Goal: Task Accomplishment & Management: Use online tool/utility

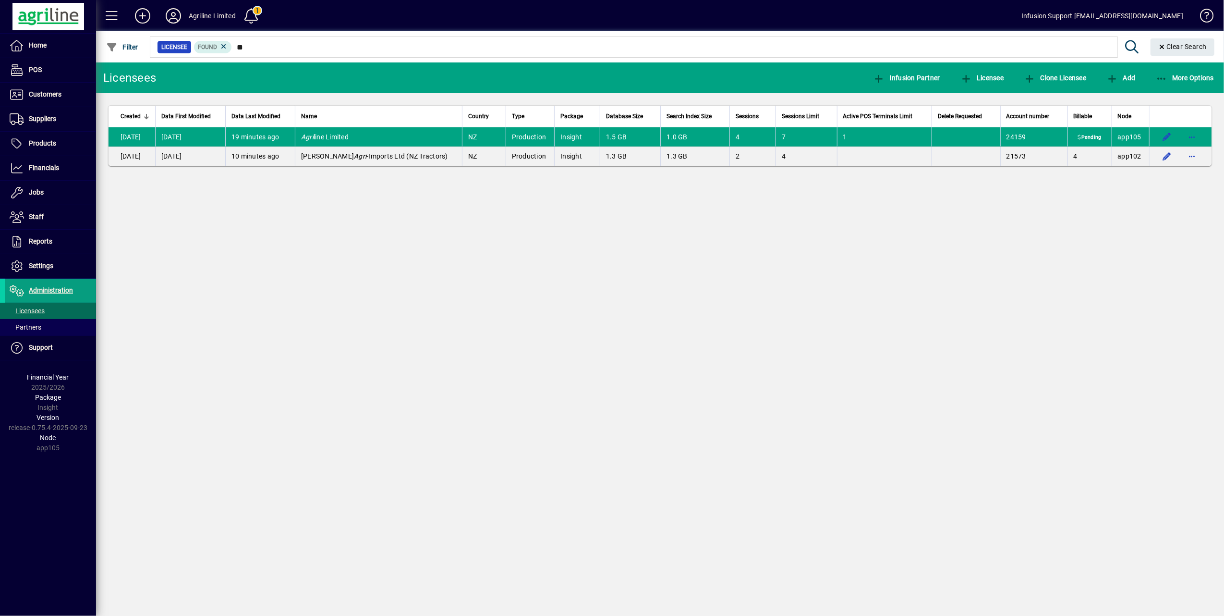
type input "*"
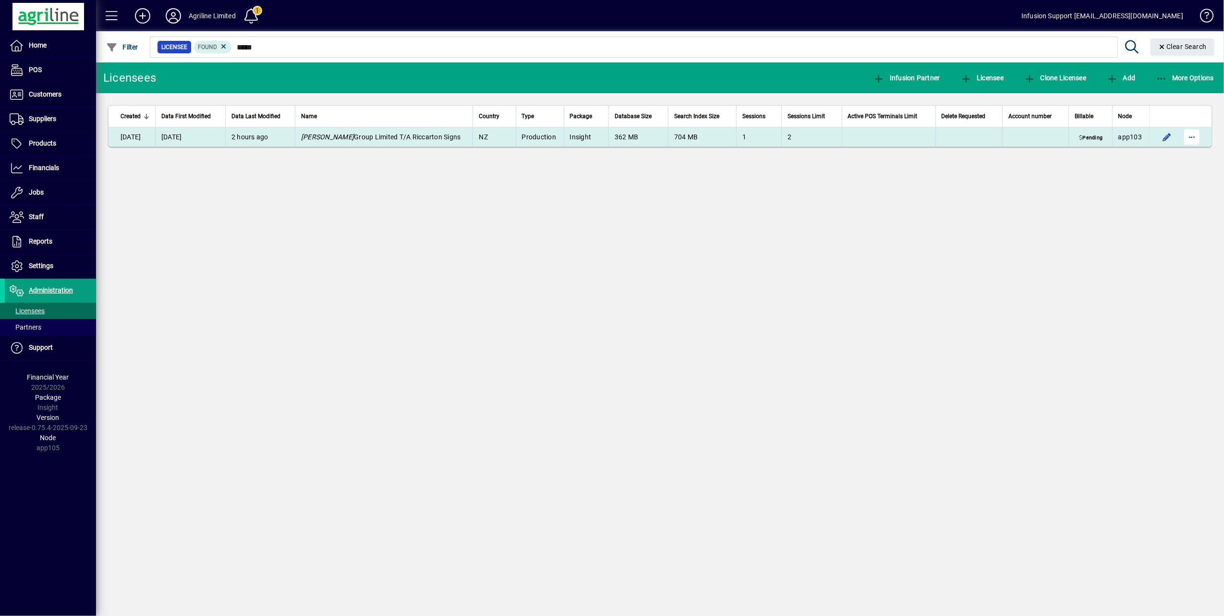
type input "*****"
click at [1192, 134] on span "button" at bounding box center [1192, 136] width 23 height 23
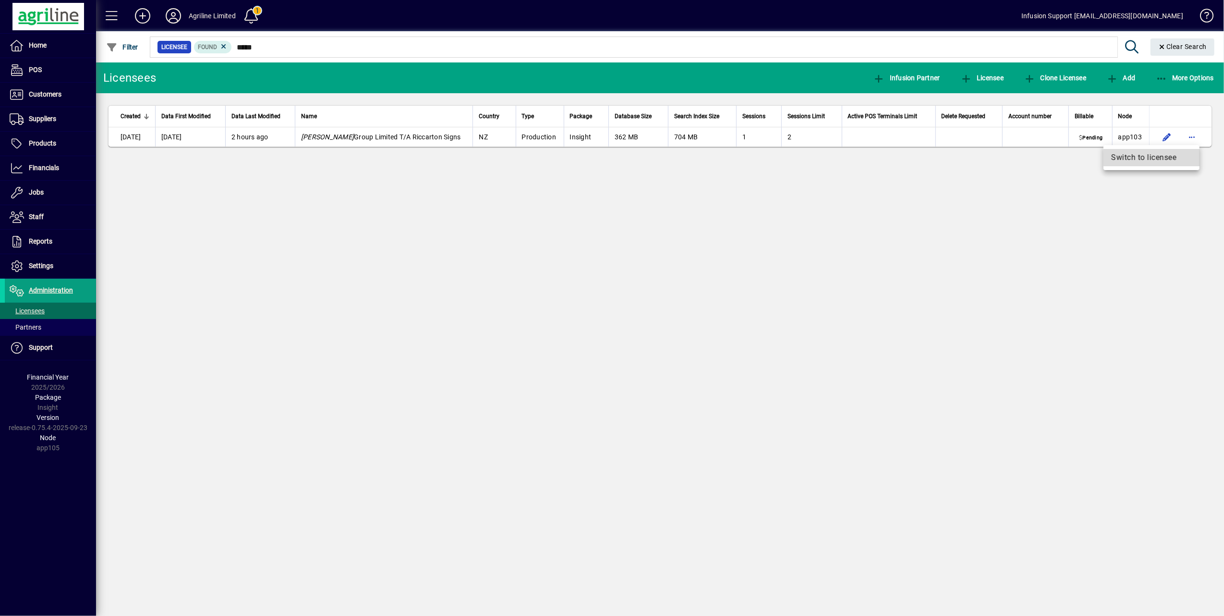
click at [1149, 155] on span "Switch to licensee" at bounding box center [1151, 158] width 81 height 12
